Goal: Transaction & Acquisition: Purchase product/service

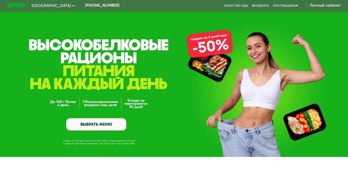
click at [96, 125] on link "ВЫБРАТЬ МЕНЮ" at bounding box center [96, 124] width 60 height 12
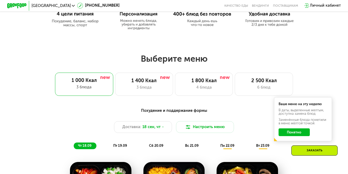
scroll to position [267, 0]
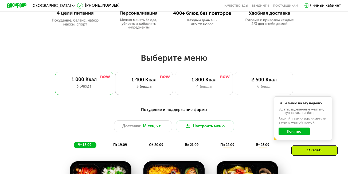
click at [142, 88] on div "3 блюда" at bounding box center [144, 87] width 48 height 6
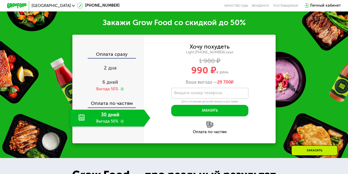
scroll to position [587, 0]
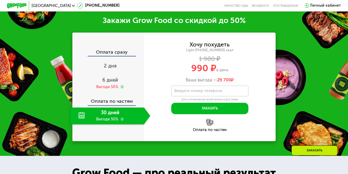
click at [137, 118] on div "30 дней Выгода 50%" at bounding box center [107, 116] width 74 height 17
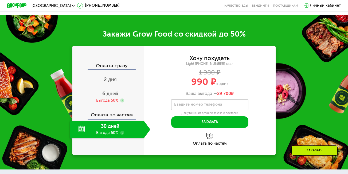
scroll to position [560, 0]
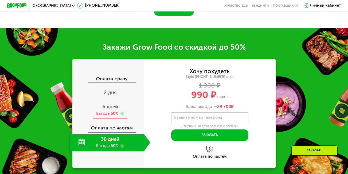
click at [104, 110] on div "6 дней" at bounding box center [110, 107] width 16 height 6
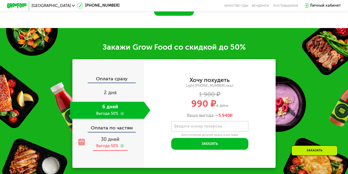
click at [105, 140] on span "30 дней" at bounding box center [110, 139] width 18 height 6
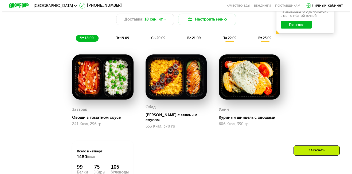
scroll to position [320, 0]
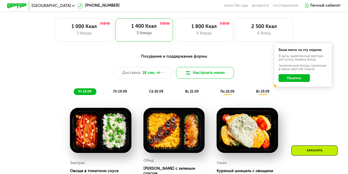
click at [199, 74] on button "Настроить меню" at bounding box center [205, 72] width 58 height 11
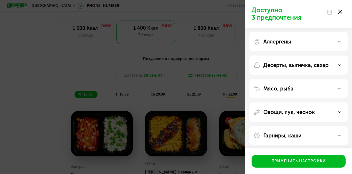
click at [336, 41] on div "Аллергены" at bounding box center [298, 41] width 90 height 6
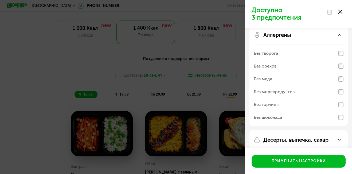
scroll to position [0, 0]
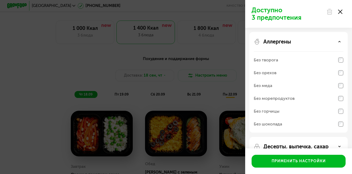
click at [340, 42] on icon at bounding box center [339, 41] width 3 height 3
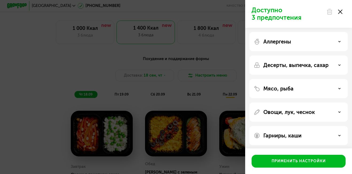
click at [339, 112] on use at bounding box center [339, 112] width 2 height 1
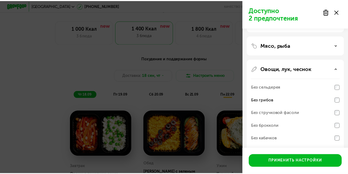
scroll to position [43, 0]
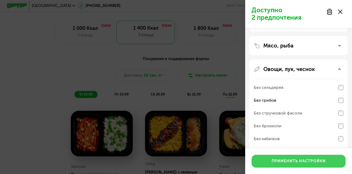
click at [296, 160] on div "Применить настройки" at bounding box center [298, 160] width 54 height 5
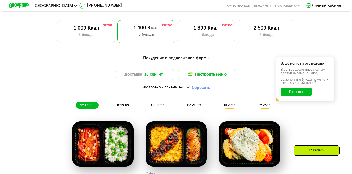
scroll to position [320, 0]
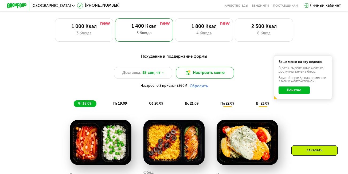
click at [205, 76] on button "Настроить меню" at bounding box center [205, 72] width 58 height 11
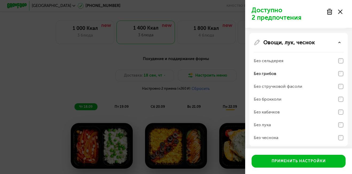
scroll to position [96, 0]
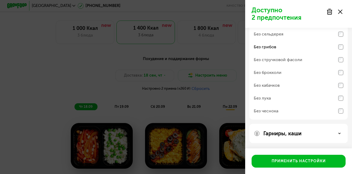
click at [340, 132] on icon at bounding box center [339, 133] width 3 height 3
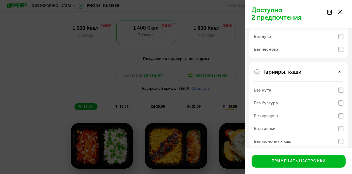
scroll to position [165, 0]
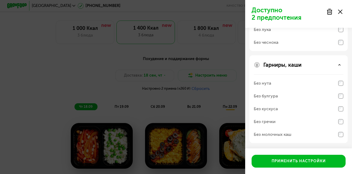
click at [338, 65] on icon at bounding box center [339, 64] width 3 height 3
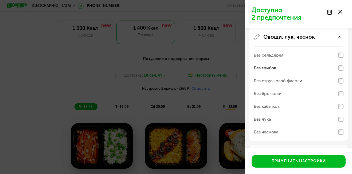
scroll to position [43, 0]
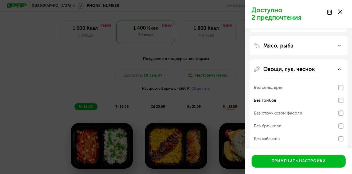
click at [339, 69] on use at bounding box center [339, 69] width 2 height 1
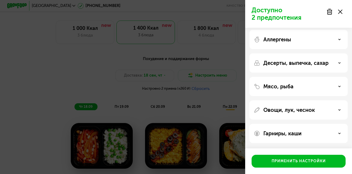
scroll to position [2, 0]
click at [340, 86] on icon at bounding box center [339, 86] width 3 height 3
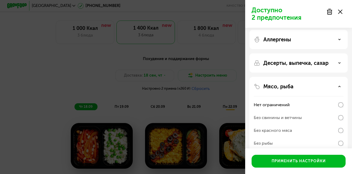
scroll to position [43, 0]
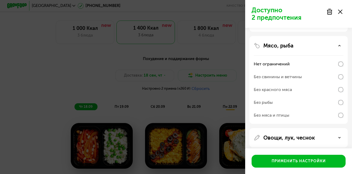
click at [338, 45] on icon at bounding box center [339, 45] width 3 height 3
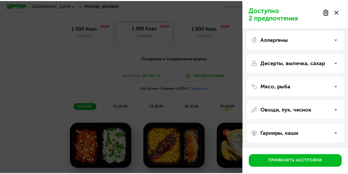
scroll to position [0, 0]
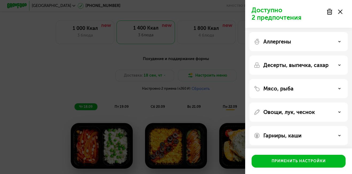
click at [338, 64] on icon at bounding box center [339, 65] width 3 height 3
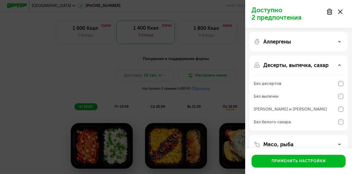
click at [339, 65] on icon at bounding box center [339, 65] width 3 height 3
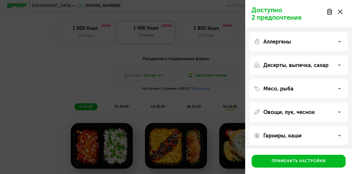
click at [339, 11] on icon at bounding box center [340, 12] width 4 height 4
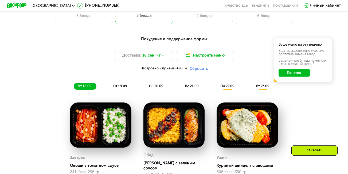
scroll to position [347, 0]
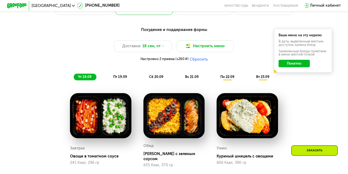
click at [199, 62] on button "Сбросить" at bounding box center [198, 59] width 18 height 5
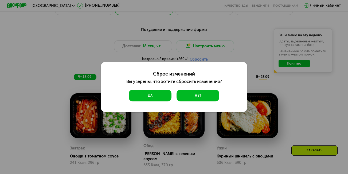
click at [146, 96] on button "Да" at bounding box center [150, 95] width 43 height 11
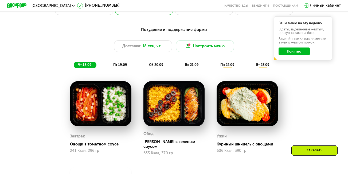
click at [121, 67] on span "пт 19.09" at bounding box center [120, 65] width 14 height 4
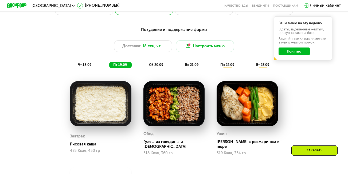
click at [159, 67] on span "сб 20.09" at bounding box center [156, 65] width 14 height 4
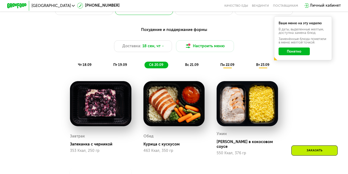
click at [193, 67] on span "вс 21.09" at bounding box center [192, 65] width 14 height 4
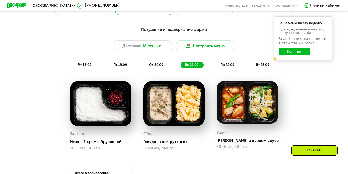
click at [226, 66] on span "пн 22.09" at bounding box center [227, 65] width 14 height 4
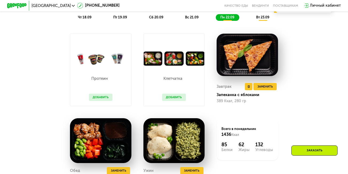
scroll to position [400, 0]
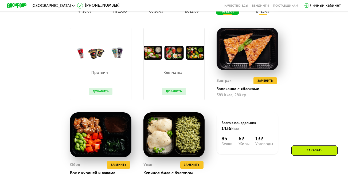
click at [262, 15] on div "вт 23.09" at bounding box center [263, 11] width 22 height 7
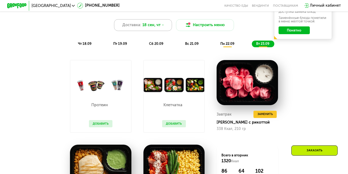
scroll to position [373, 0]
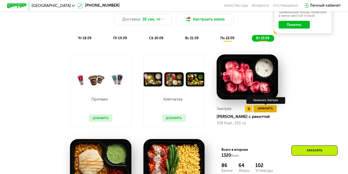
click at [266, 111] on span "Заменить" at bounding box center [264, 108] width 15 height 5
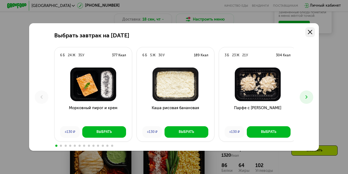
click at [310, 31] on icon at bounding box center [310, 32] width 4 height 4
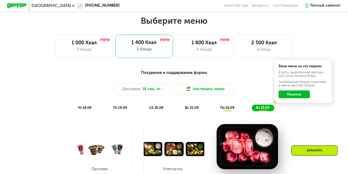
scroll to position [321, 0]
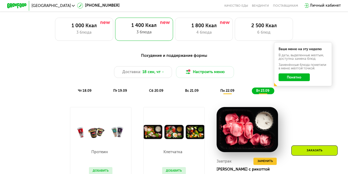
click at [83, 93] on span "чт 18.09" at bounding box center [85, 91] width 14 height 4
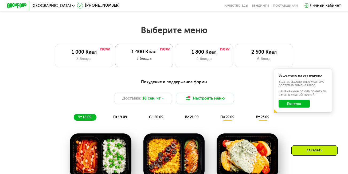
scroll to position [294, 0]
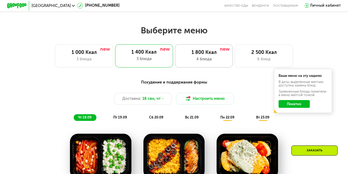
click at [201, 55] on div "1 800 Ккал" at bounding box center [204, 53] width 48 height 6
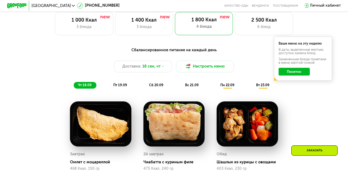
scroll to position [325, 0]
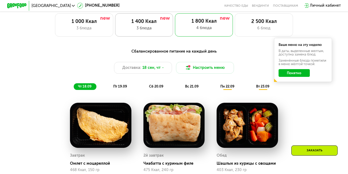
click at [140, 35] on div "1 400 Ккал 3 блюда" at bounding box center [144, 24] width 58 height 23
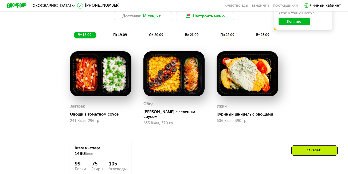
scroll to position [352, 0]
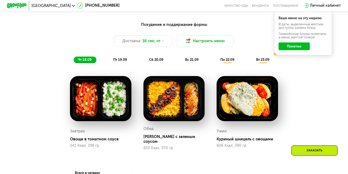
click at [261, 63] on div "вт 23.09" at bounding box center [263, 60] width 22 height 7
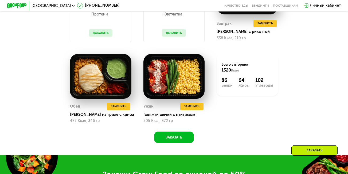
scroll to position [405, 0]
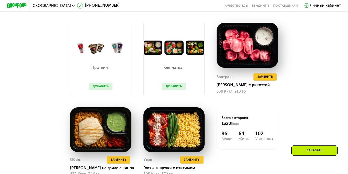
click at [99, 69] on p "Протеин" at bounding box center [99, 68] width 21 height 4
click at [103, 90] on button "Добавить" at bounding box center [101, 86] width 24 height 7
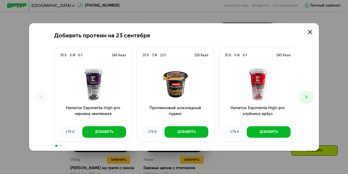
click at [308, 98] on icon at bounding box center [306, 97] width 6 height 6
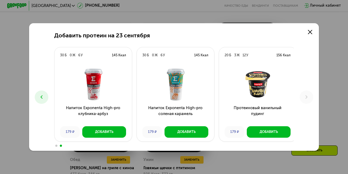
click at [311, 32] on use at bounding box center [310, 32] width 4 height 4
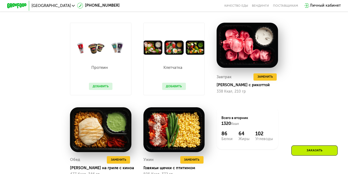
click at [176, 90] on button "Добавить" at bounding box center [174, 86] width 24 height 7
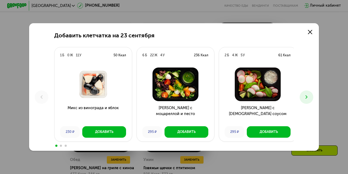
click at [307, 96] on use at bounding box center [306, 96] width 2 height 3
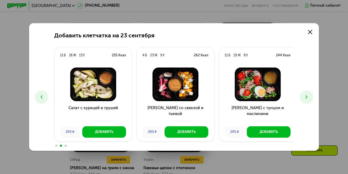
click at [307, 96] on use at bounding box center [306, 96] width 2 height 3
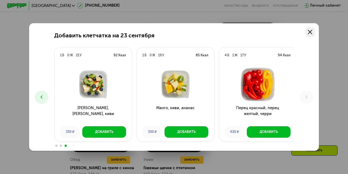
click at [312, 32] on icon at bounding box center [310, 32] width 4 height 4
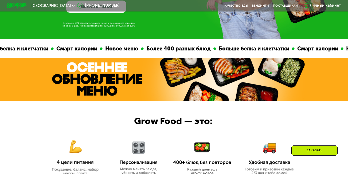
scroll to position [112, 0]
